Goal: Ask a question: Seek information or help from site administrators or community

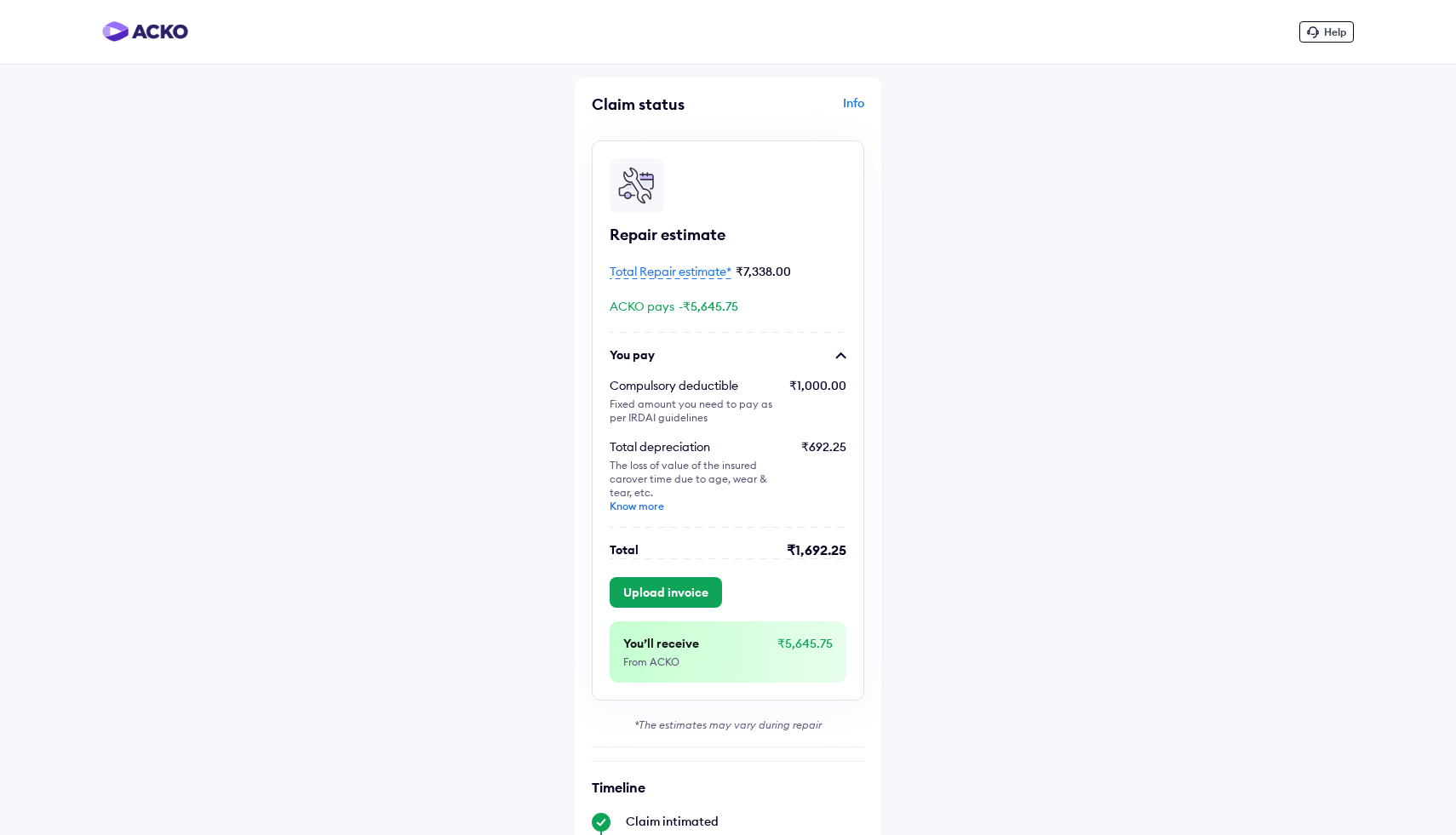
click at [682, 273] on span "Total Repair estimate*" at bounding box center [671, 272] width 122 height 15
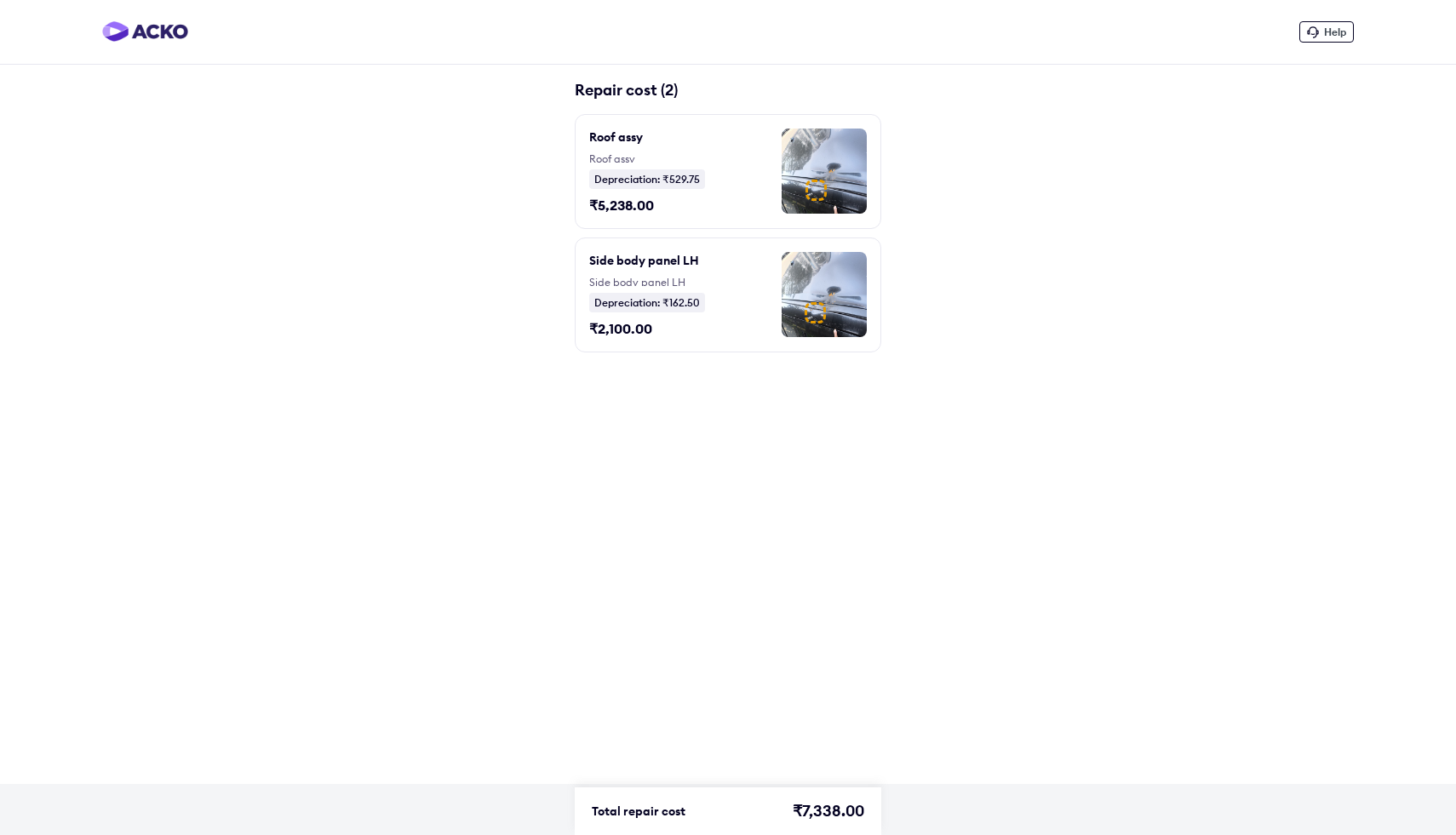
click at [811, 296] on img at bounding box center [825, 294] width 85 height 85
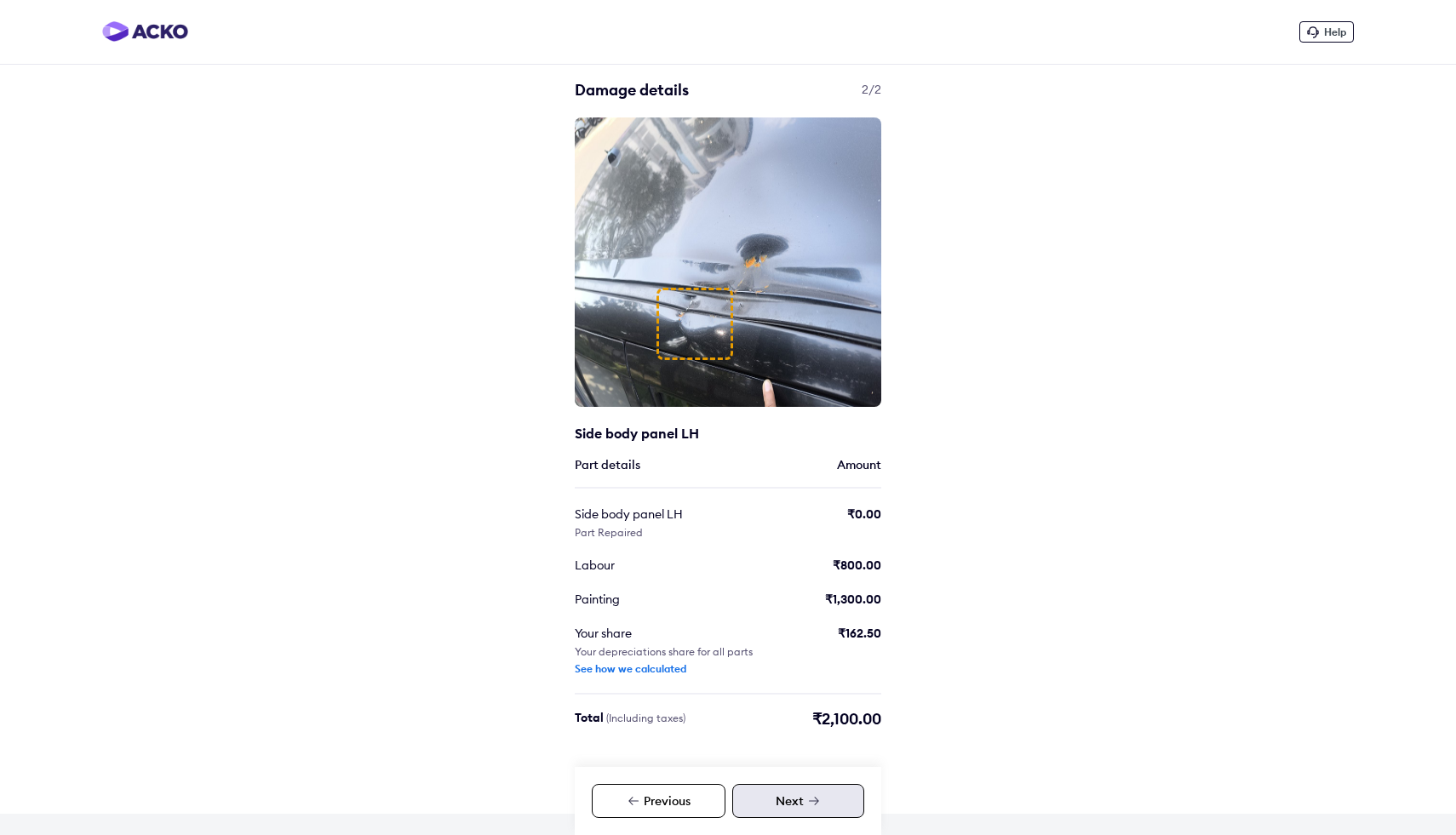
click at [803, 809] on div "Next" at bounding box center [799, 800] width 132 height 34
click at [794, 796] on div "Next" at bounding box center [799, 800] width 132 height 34
click at [670, 802] on div "Previous" at bounding box center [658, 800] width 134 height 34
click at [762, 808] on div "Next" at bounding box center [799, 800] width 132 height 34
click at [1329, 32] on span "Help" at bounding box center [1335, 31] width 22 height 13
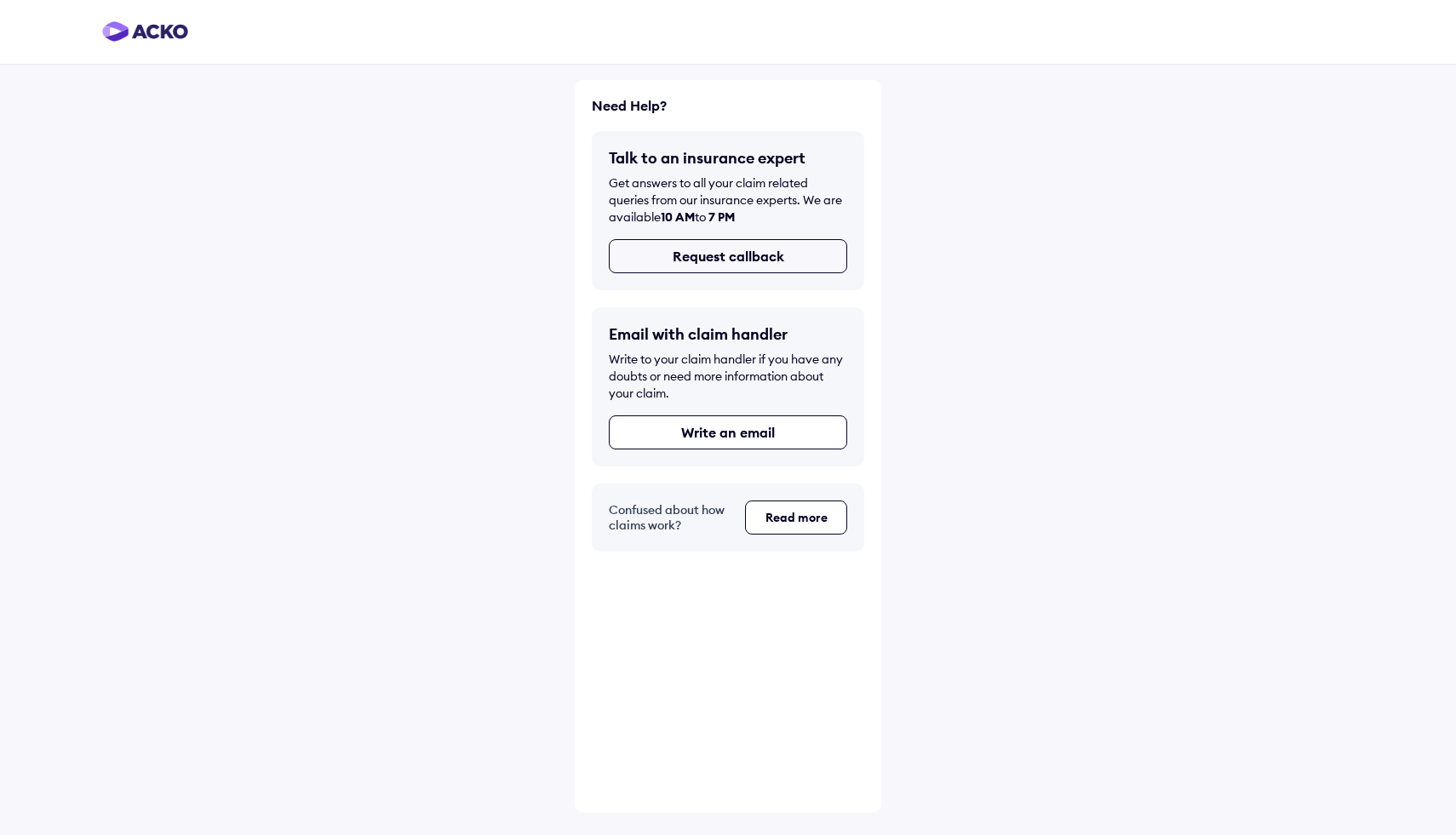
click at [762, 258] on button "Request callback" at bounding box center [728, 255] width 238 height 34
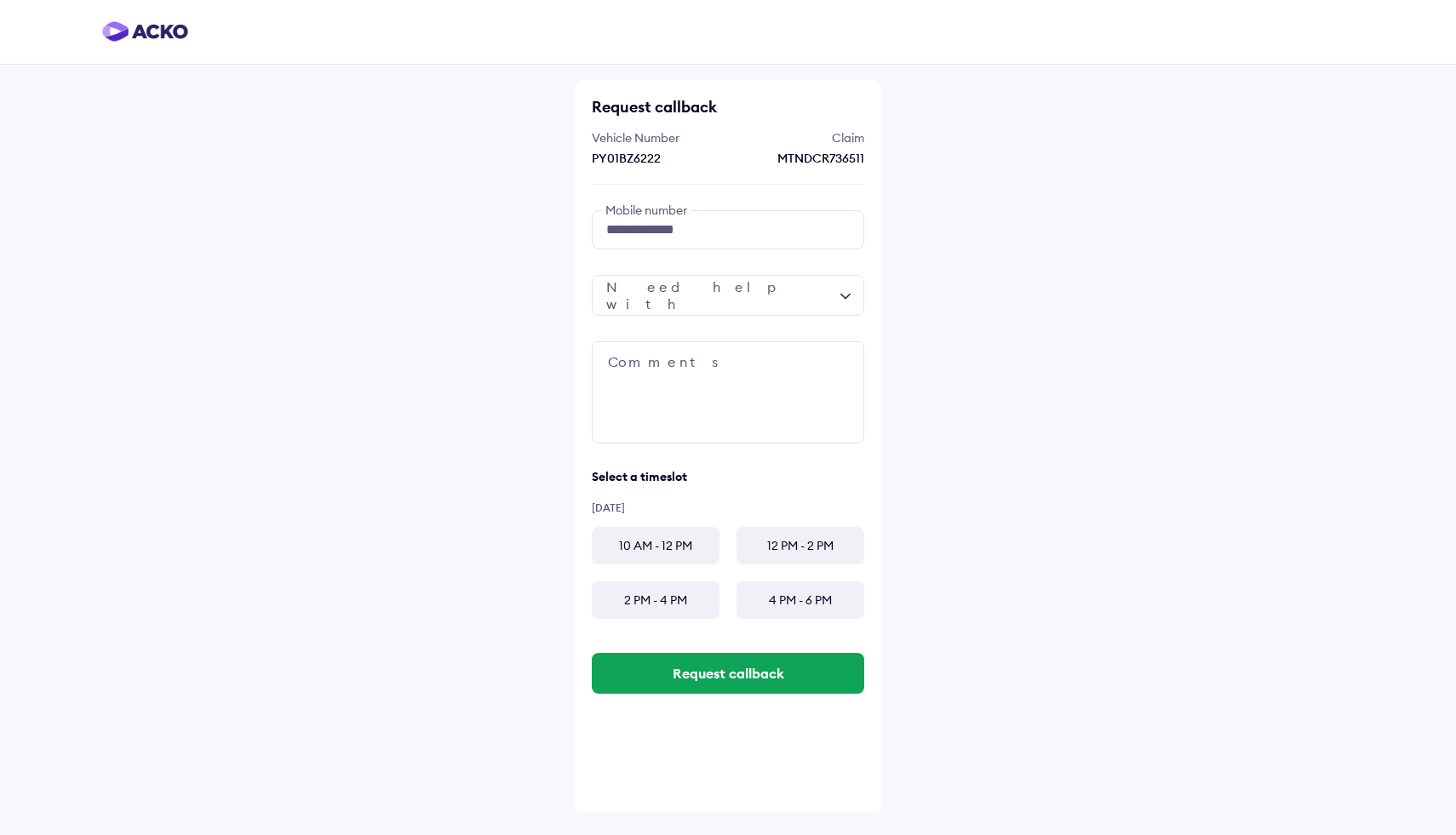
click at [737, 299] on div at bounding box center [728, 295] width 273 height 41
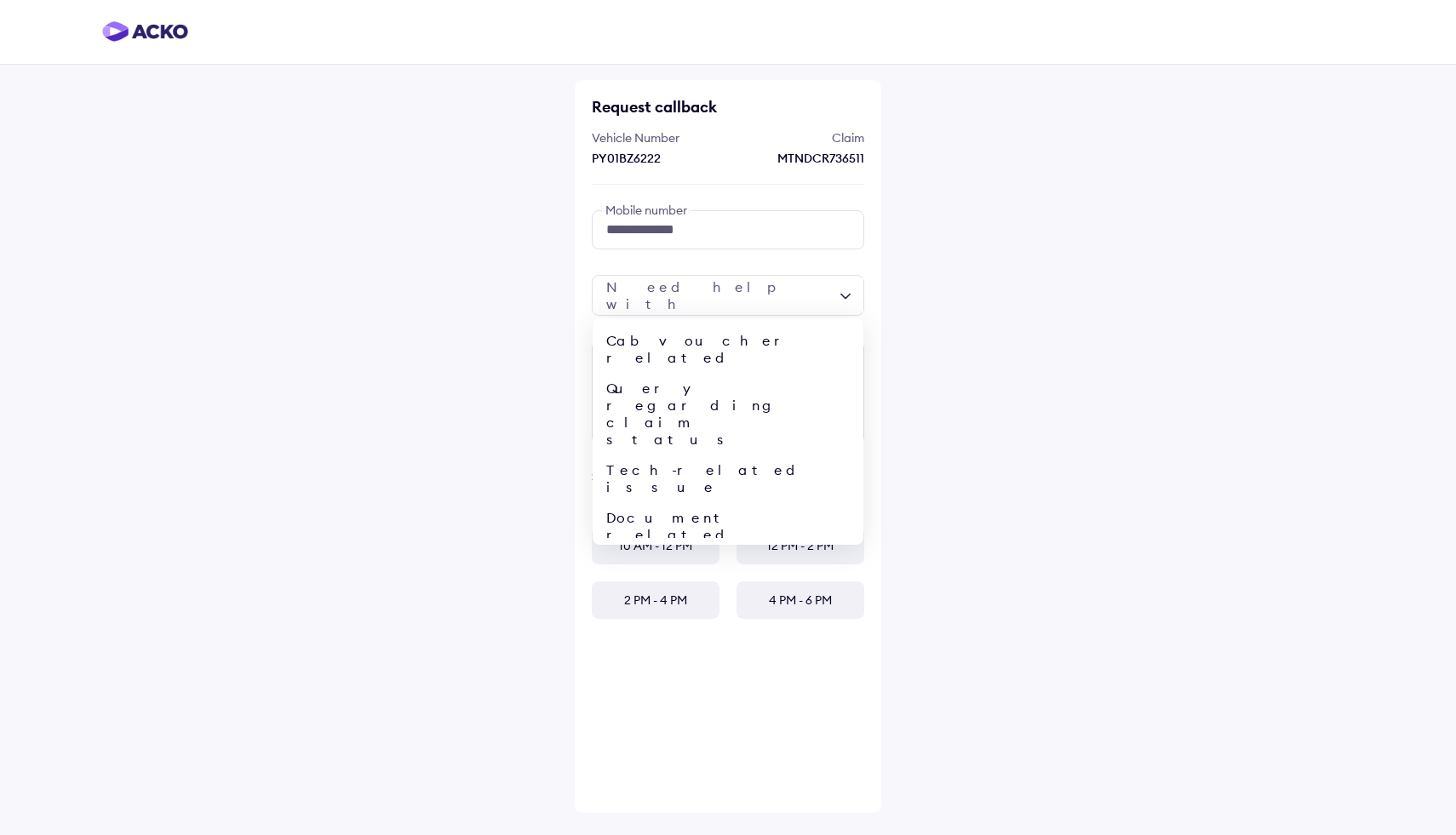
click at [727, 550] on div "Query regarding assessment (breakup of repair cost/assessed amount)" at bounding box center [728, 615] width 271 height 133
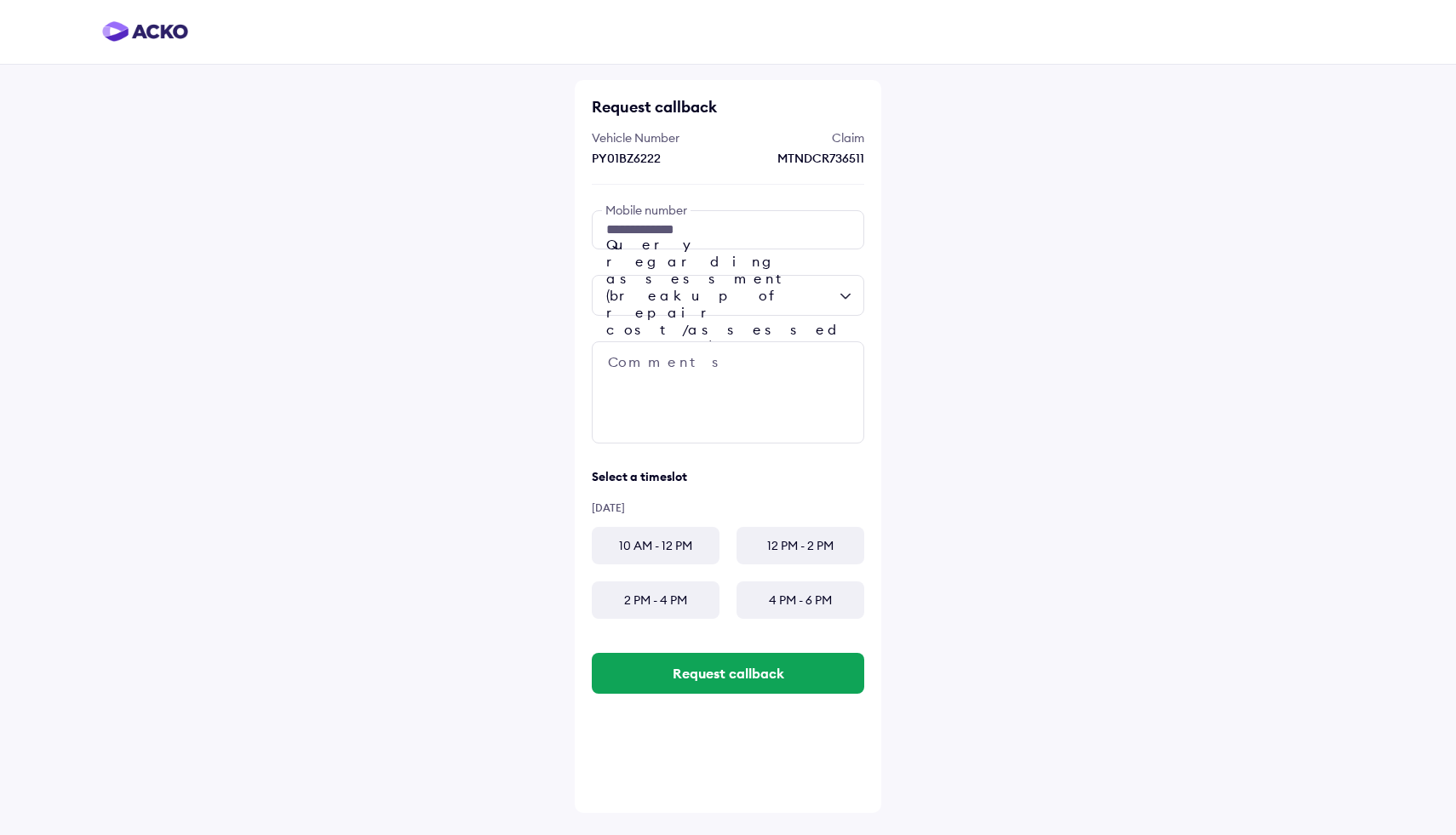
click at [667, 549] on div "10 AM - 12 PM" at bounding box center [655, 546] width 128 height 38
click at [655, 384] on textarea at bounding box center [728, 393] width 273 height 103
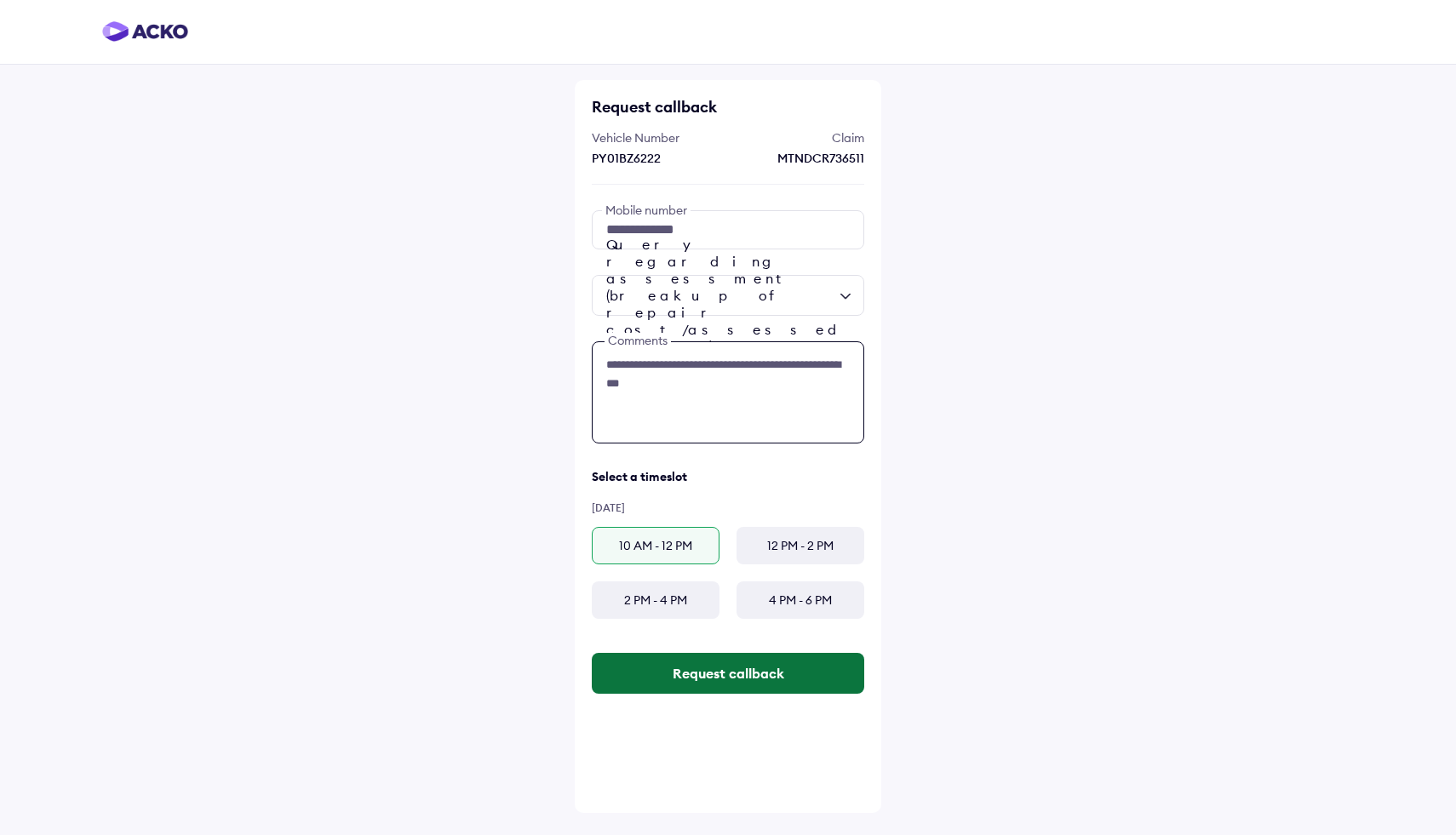
type textarea "**********"
click at [658, 672] on button "Request callback" at bounding box center [728, 673] width 273 height 41
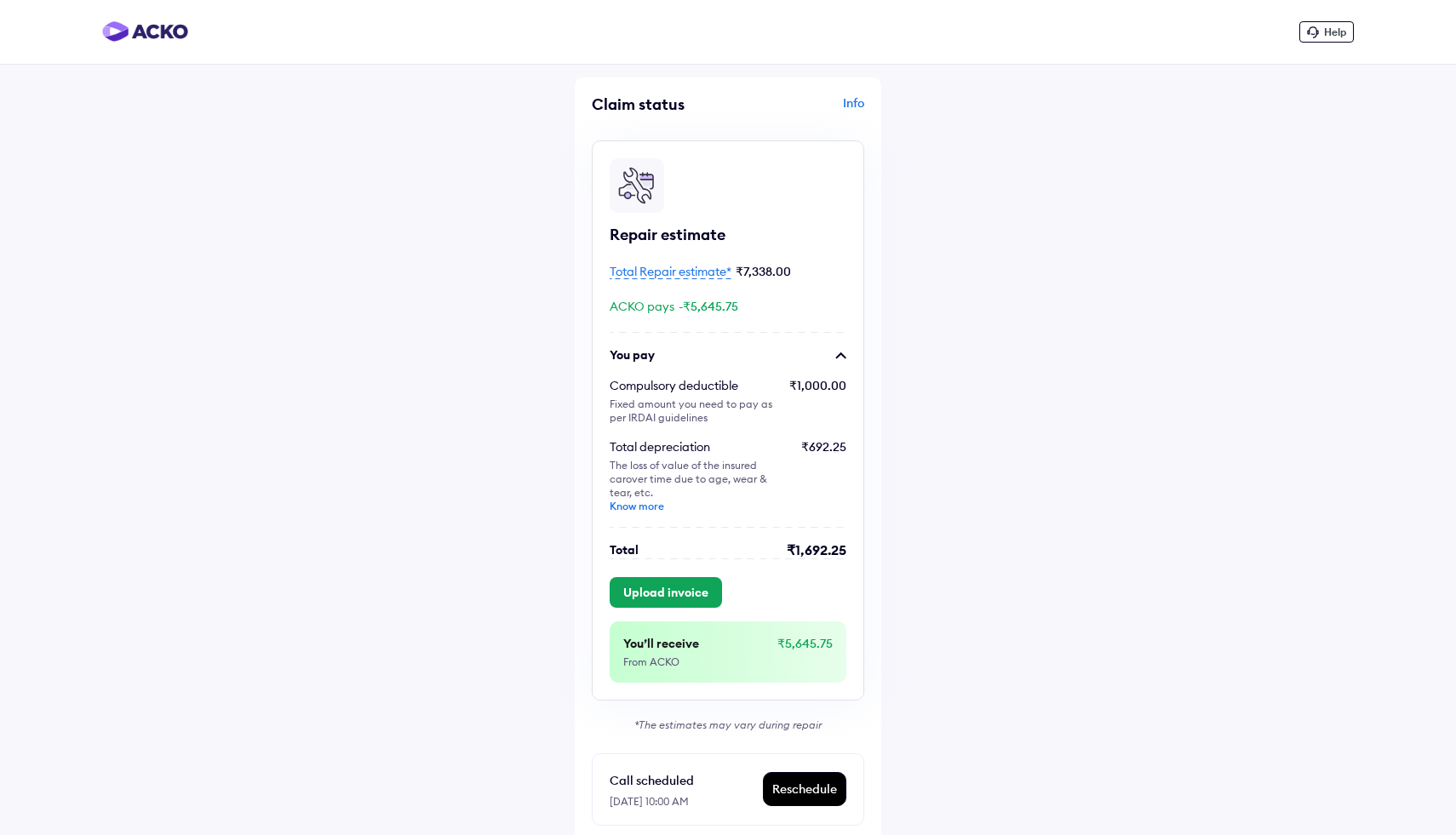
click at [671, 272] on span "Total Repair estimate*" at bounding box center [671, 272] width 122 height 15
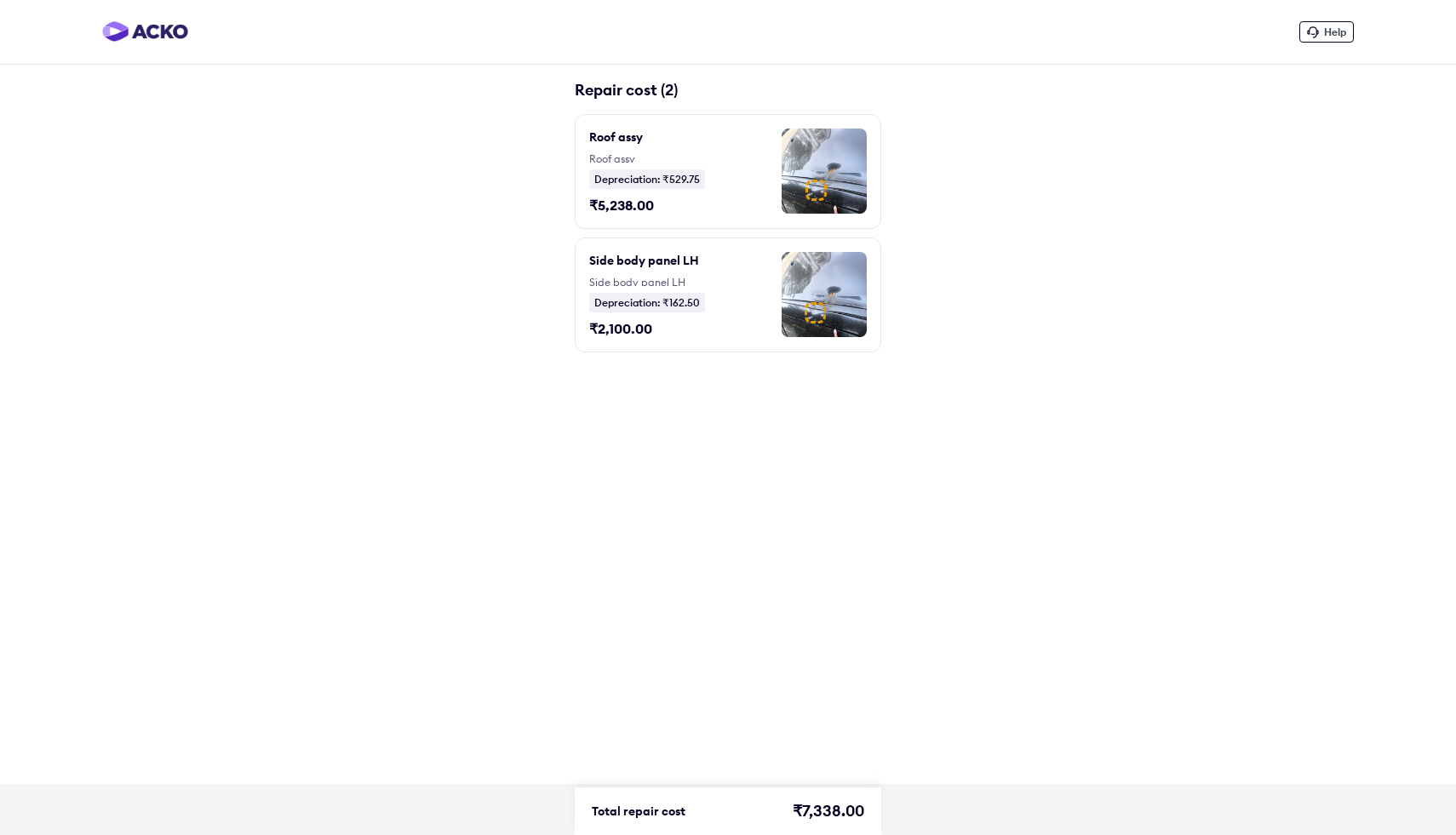
click at [851, 164] on img at bounding box center [825, 171] width 85 height 85
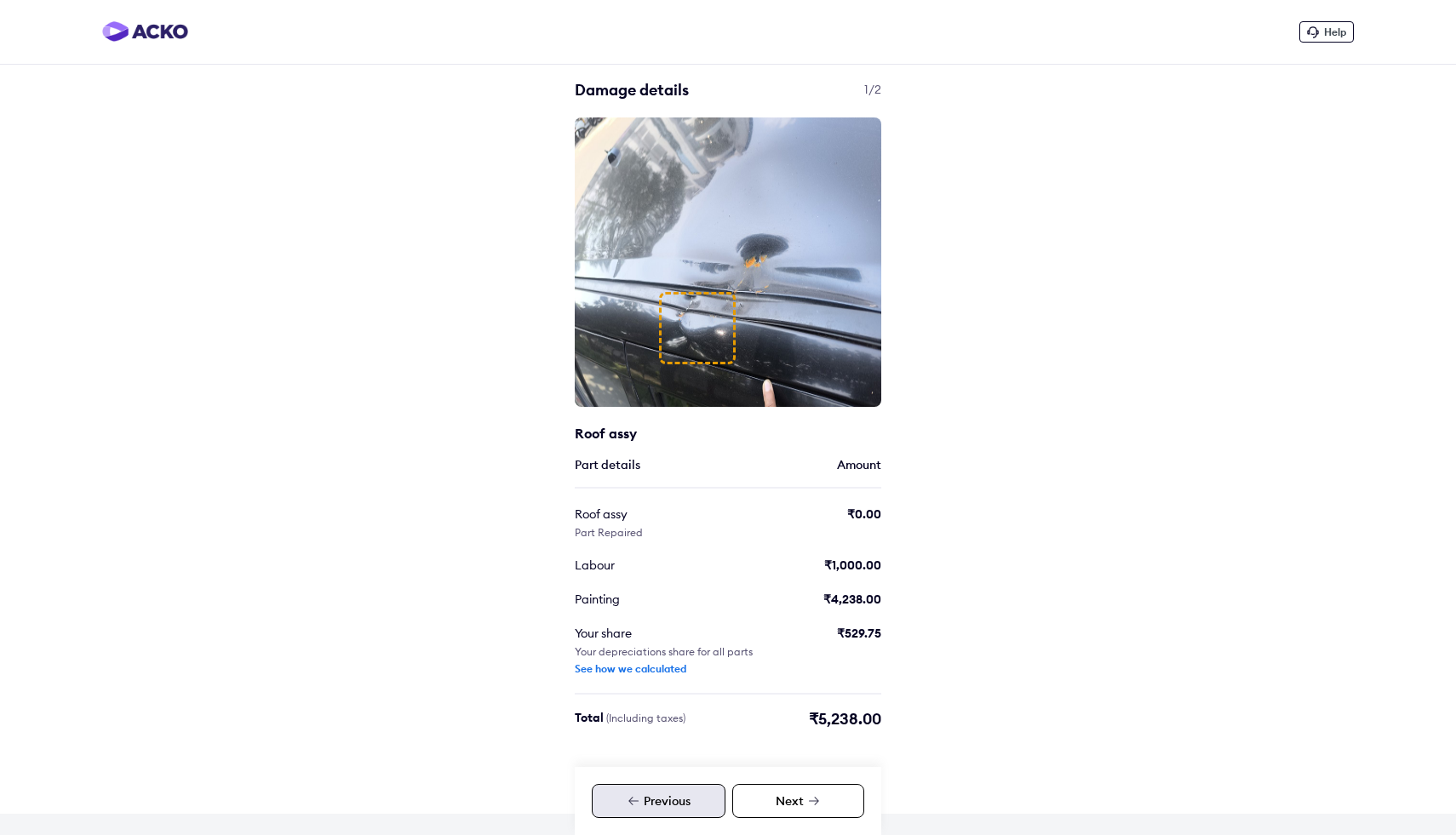
click at [797, 799] on div "Next" at bounding box center [799, 800] width 132 height 34
